Goal: Transaction & Acquisition: Purchase product/service

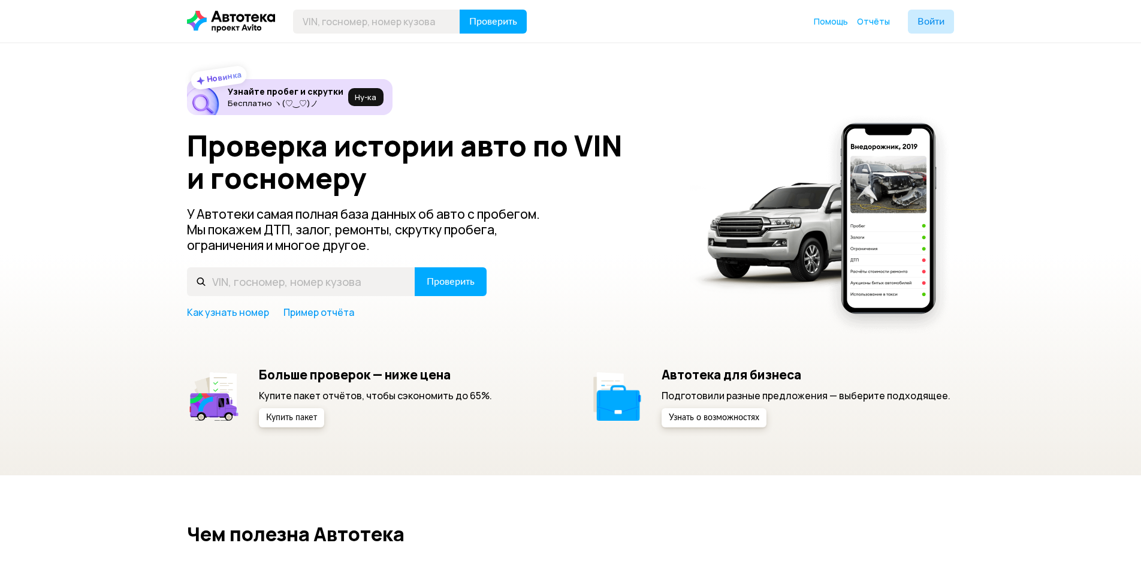
type input "Ц"
type input "[VEHICLE_IDENTIFICATION_NUMBER]"
click at [461, 277] on span "Проверить" at bounding box center [451, 282] width 48 height 10
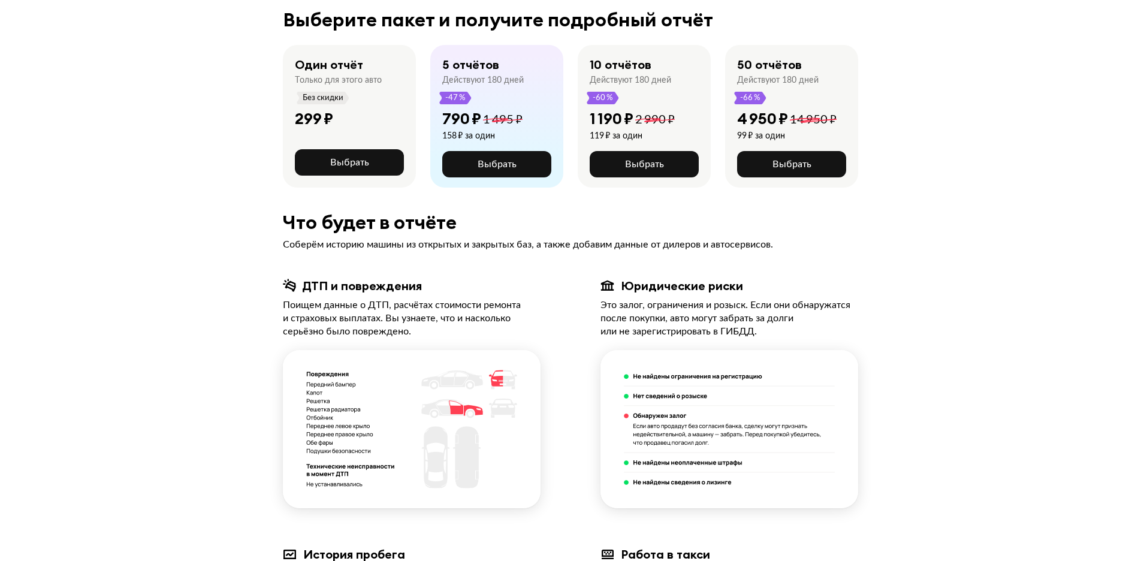
scroll to position [306, 0]
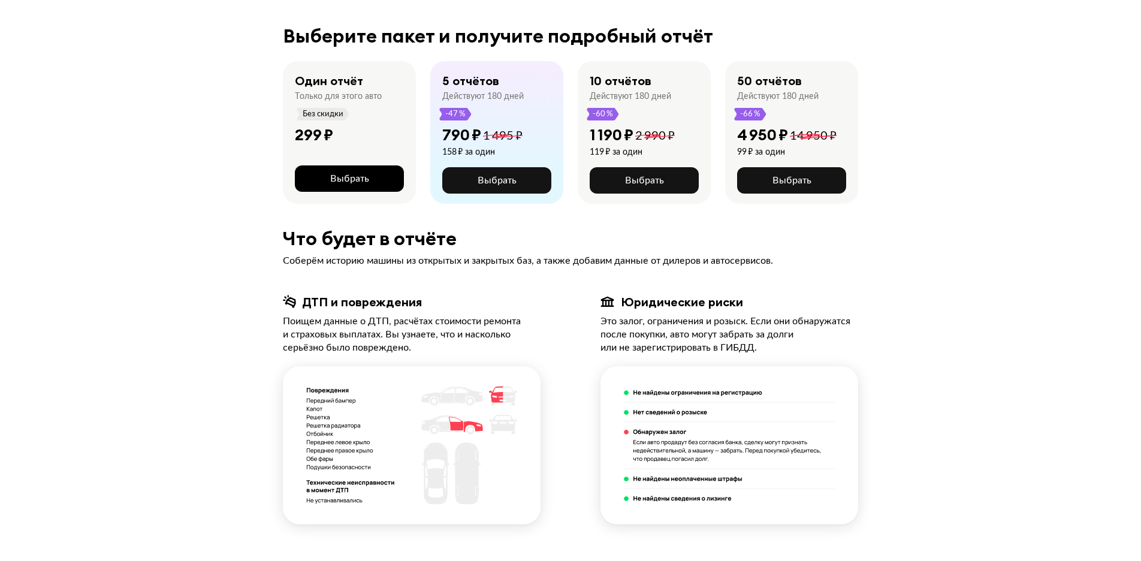
click at [329, 165] on button "Выбрать" at bounding box center [349, 178] width 109 height 26
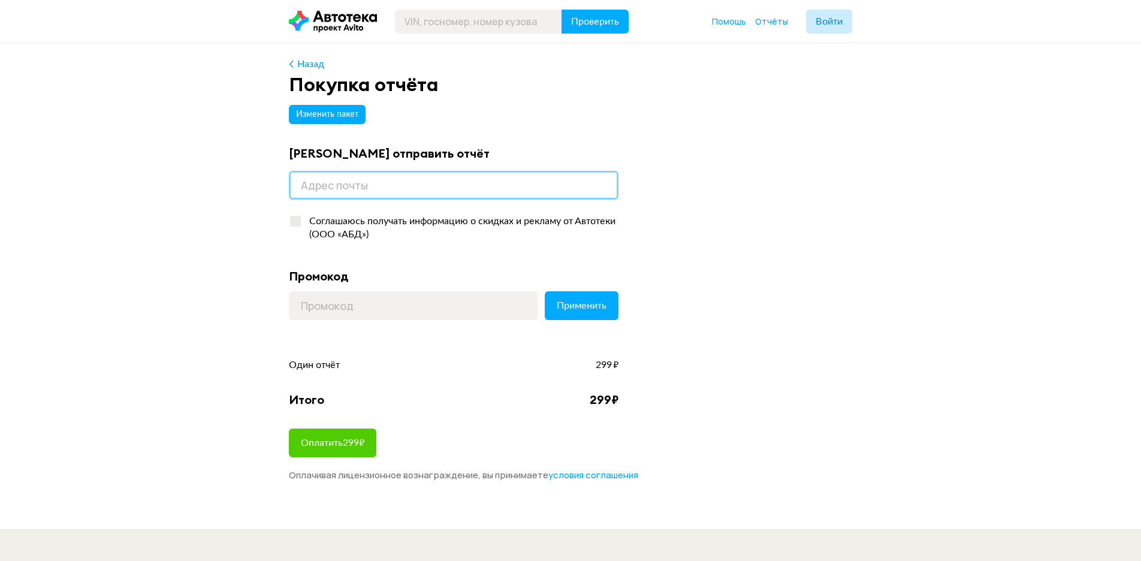
click at [336, 187] on input "email" at bounding box center [454, 185] width 330 height 29
type input "п"
type input "[EMAIL_ADDRESS][DOMAIN_NAME]"
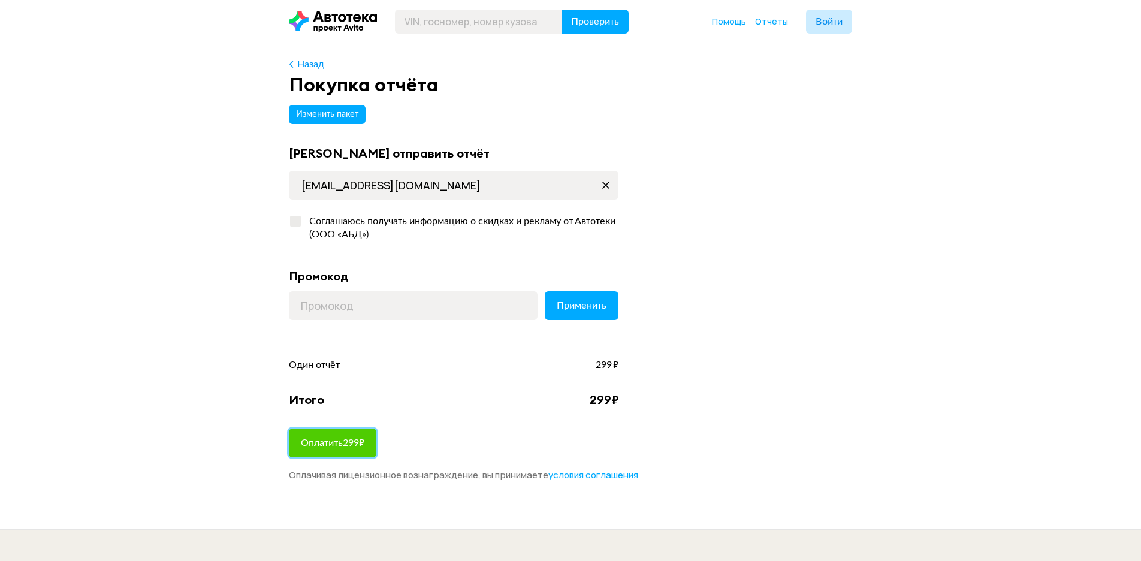
drag, startPoint x: 339, startPoint y: 443, endPoint x: 410, endPoint y: 425, distance: 73.5
click at [339, 442] on span "Оплатить 299 ₽" at bounding box center [333, 443] width 64 height 10
